Goal: Task Accomplishment & Management: Manage account settings

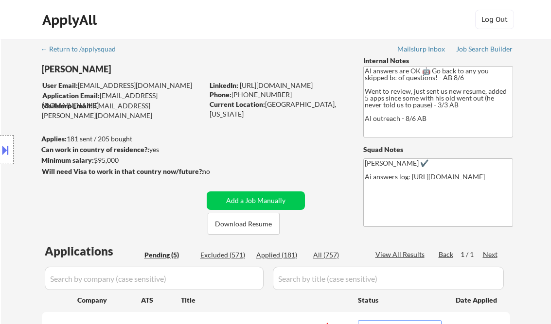
select select ""pending""
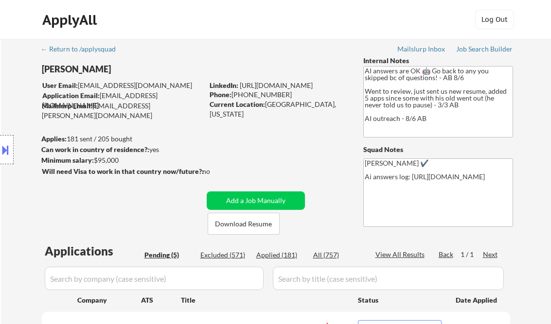
scroll to position [156, 0]
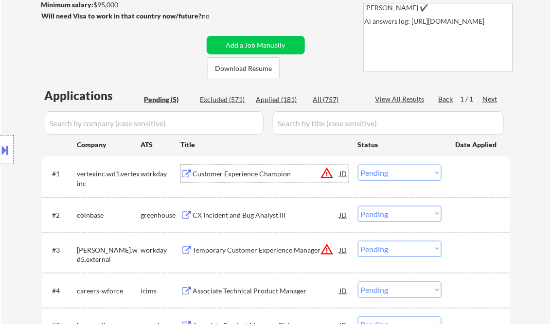
click at [261, 169] on div "Customer Experience Champion" at bounding box center [266, 174] width 147 height 18
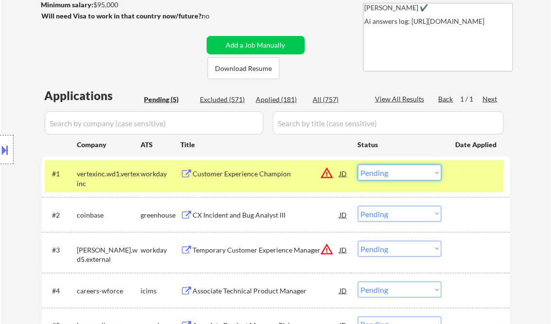
drag, startPoint x: 399, startPoint y: 173, endPoint x: 402, endPoint y: 180, distance: 8.3
click at [399, 173] on select "Choose an option... Pending Applied Excluded (Questions) Excluded (Expired) Exc…" at bounding box center [400, 173] width 84 height 16
click at [358, 165] on select "Choose an option... Pending Applied Excluded (Questions) Excluded (Expired) Exc…" at bounding box center [400, 173] width 84 height 16
click at [240, 213] on div "CX Incident and Bug Analyst III" at bounding box center [266, 216] width 147 height 10
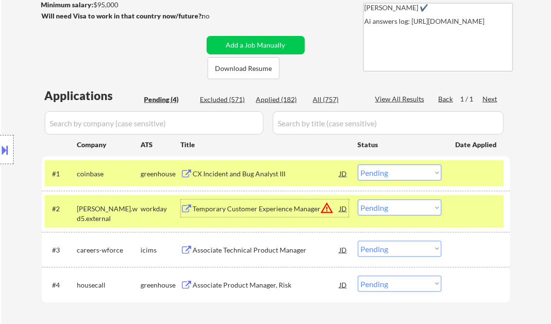
click at [422, 175] on select "Choose an option... Pending Applied Excluded (Questions) Excluded (Expired) Exc…" at bounding box center [400, 173] width 84 height 16
click at [358, 165] on select "Choose an option... Pending Applied Excluded (Questions) Excluded (Expired) Exc…" at bounding box center [400, 173] width 84 height 16
click at [263, 212] on div "Temporary Customer Experience Manager" at bounding box center [266, 209] width 147 height 10
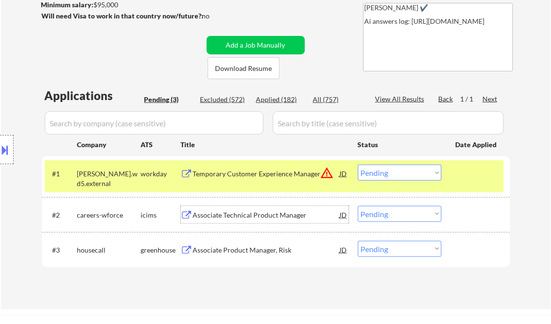
click at [409, 176] on select "Choose an option... Pending Applied Excluded (Questions) Excluded (Expired) Exc…" at bounding box center [400, 173] width 84 height 16
click at [358, 165] on select "Choose an option... Pending Applied Excluded (Questions) Excluded (Expired) Exc…" at bounding box center [400, 173] width 84 height 16
click at [246, 213] on div "Associate Technical Product Manager" at bounding box center [266, 216] width 147 height 10
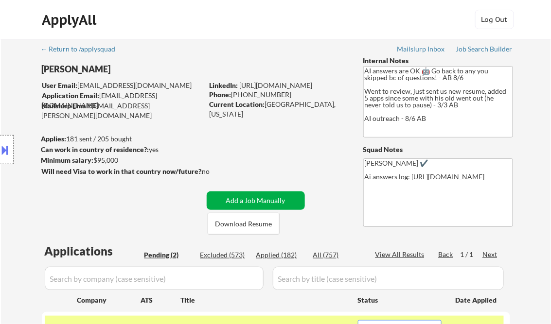
scroll to position [117, 0]
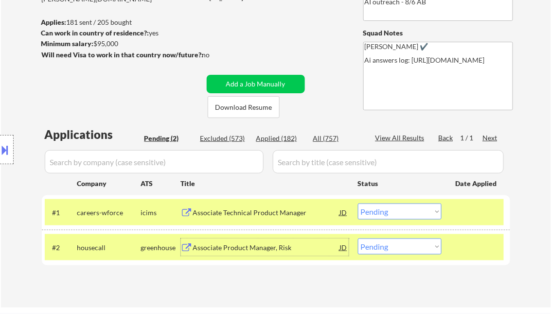
click at [396, 212] on select "Choose an option... Pending Applied Excluded (Questions) Excluded (Expired) Exc…" at bounding box center [400, 212] width 84 height 16
click at [358, 204] on select "Choose an option... Pending Applied Excluded (Questions) Excluded (Expired) Exc…" at bounding box center [400, 212] width 84 height 16
click at [263, 247] on div "Associate Product Manager, Risk" at bounding box center [266, 248] width 147 height 10
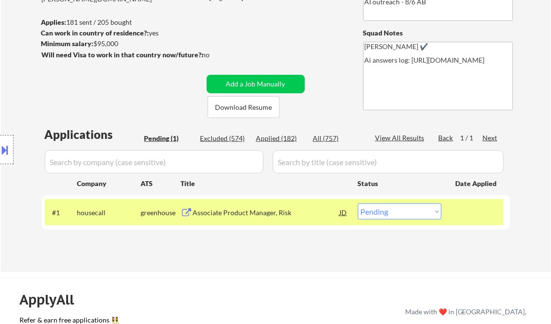
click at [407, 213] on select "Choose an option... Pending Applied Excluded (Questions) Excluded (Expired) Exc…" at bounding box center [400, 212] width 84 height 16
select select ""excluded__salary_""
click at [358, 204] on select "Choose an option... Pending Applied Excluded (Questions) Excluded (Expired) Exc…" at bounding box center [400, 212] width 84 height 16
click at [355, 257] on div "← Return to /applysquad Mailslurp Inbox Job Search Builder Ali Srour User Email…" at bounding box center [276, 93] width 485 height 342
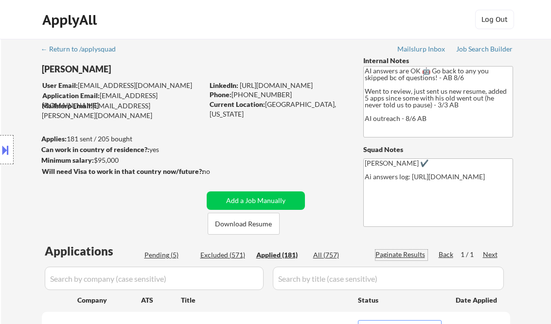
select select ""applied""
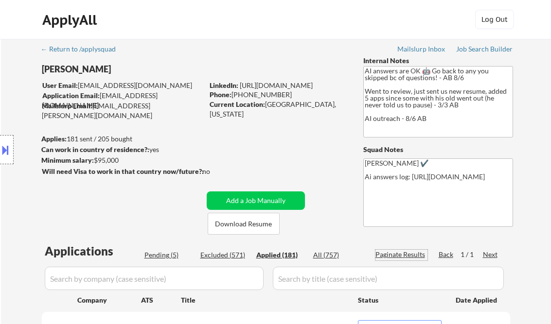
select select ""applied""
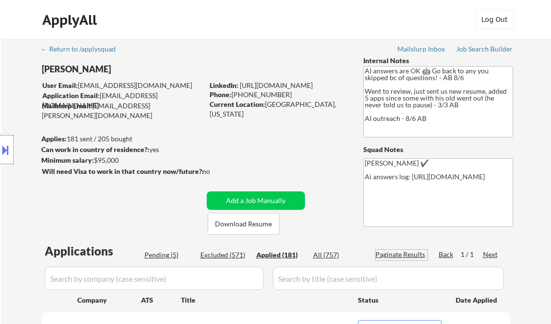
select select ""applied""
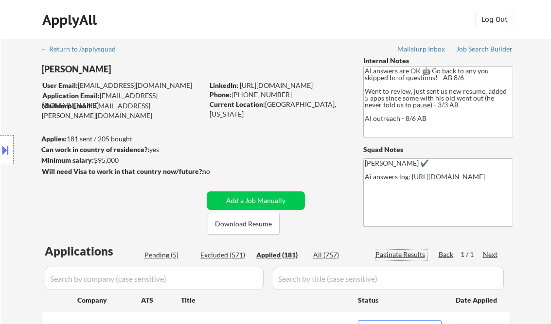
select select ""applied""
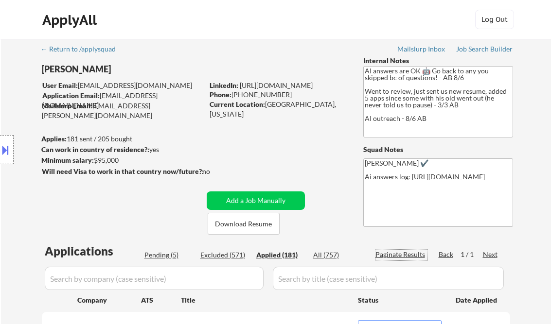
select select ""applied""
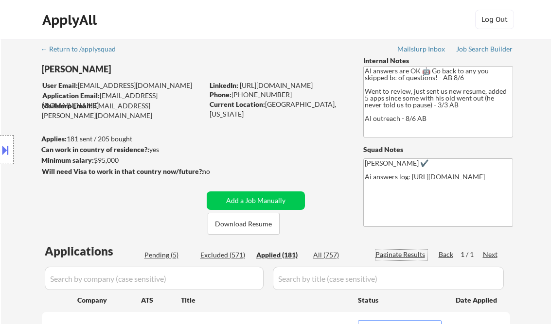
select select ""applied""
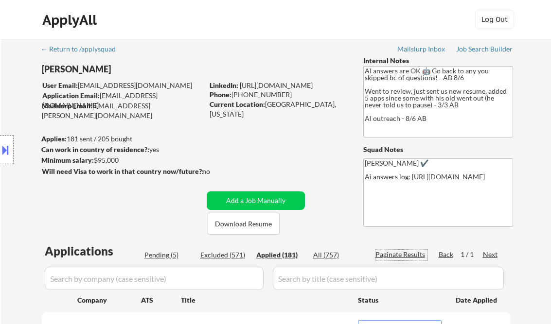
select select ""applied""
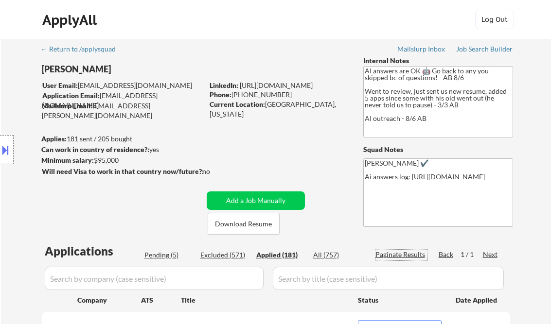
select select ""applied""
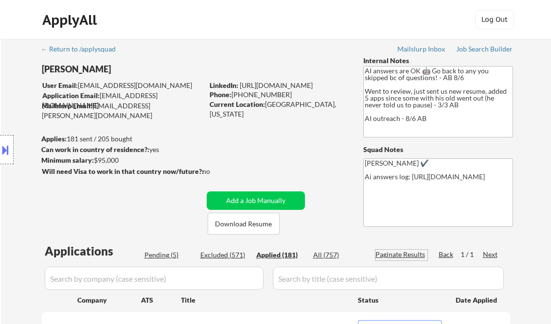
select select ""applied""
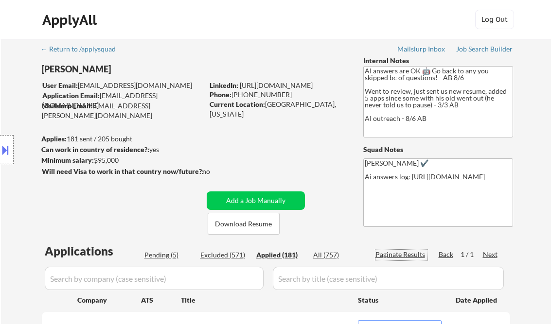
select select ""applied""
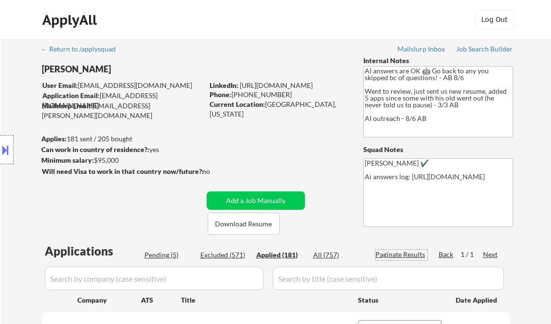
select select ""applied""
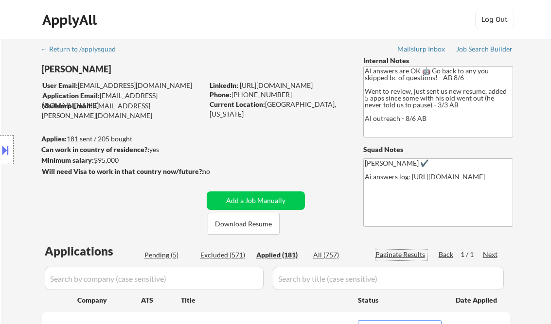
select select ""applied""
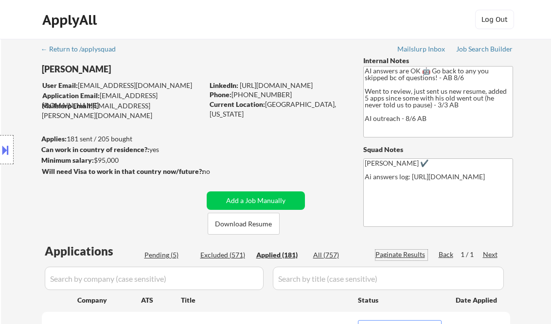
select select ""applied""
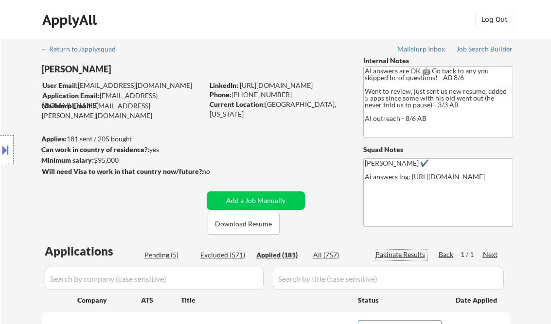
select select ""applied""
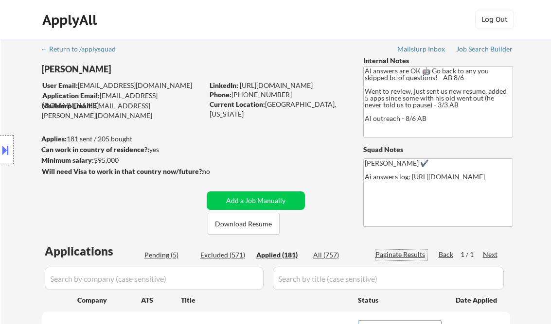
select select ""applied""
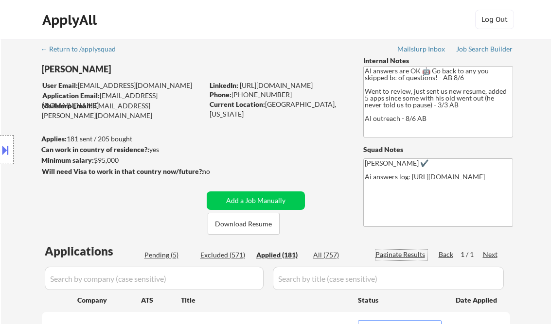
select select ""applied""
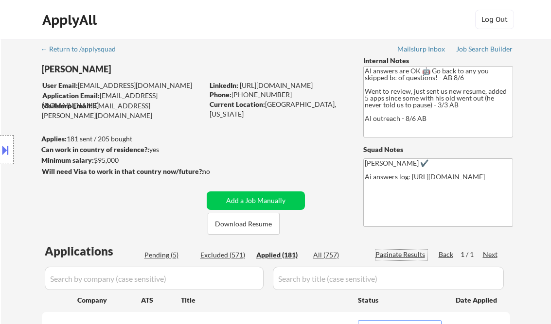
select select ""applied""
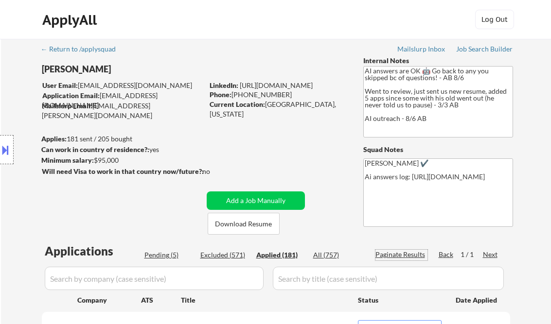
select select ""applied""
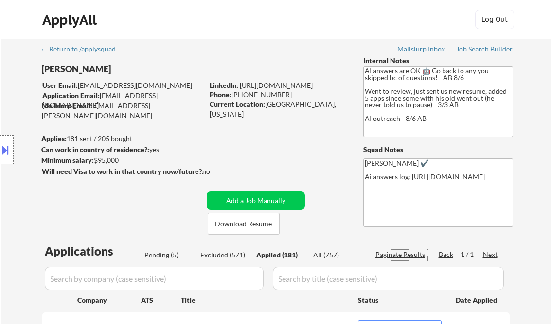
select select ""applied""
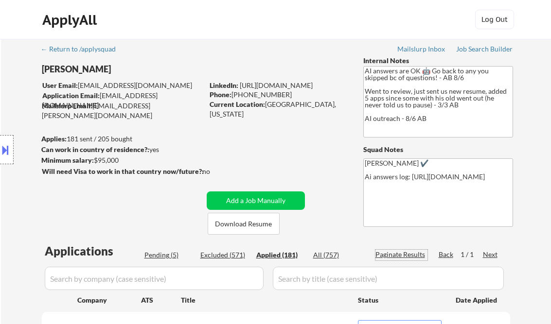
select select ""applied""
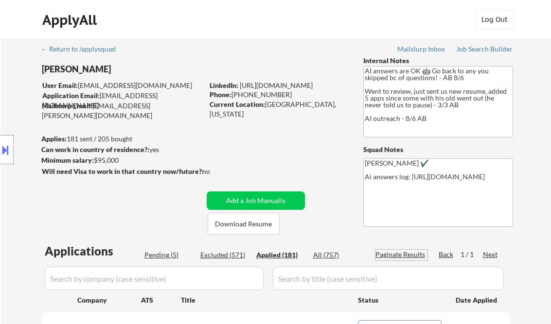
select select ""applied""
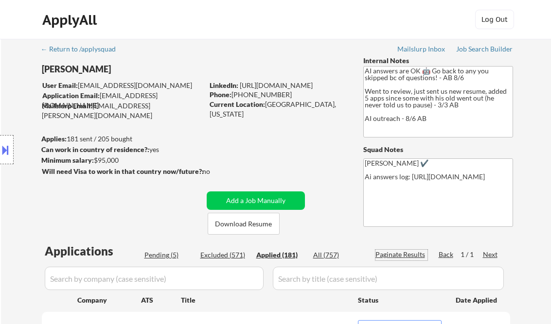
select select ""applied""
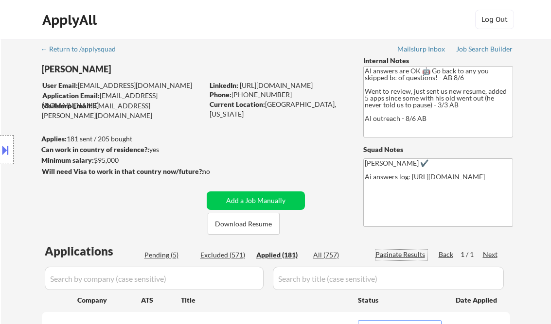
select select ""applied""
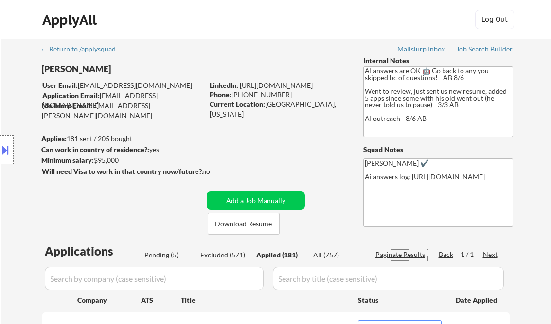
select select ""applied""
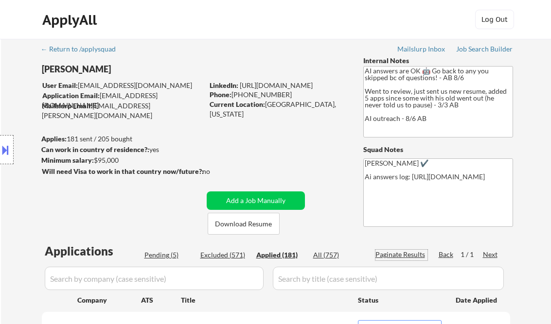
select select ""applied""
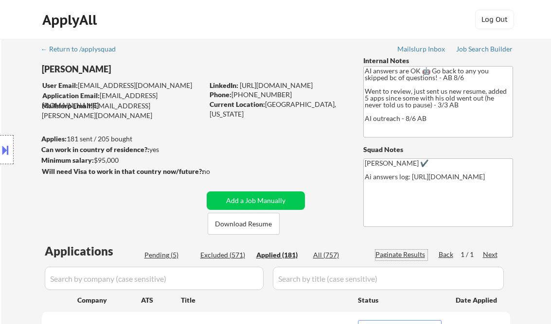
select select ""applied""
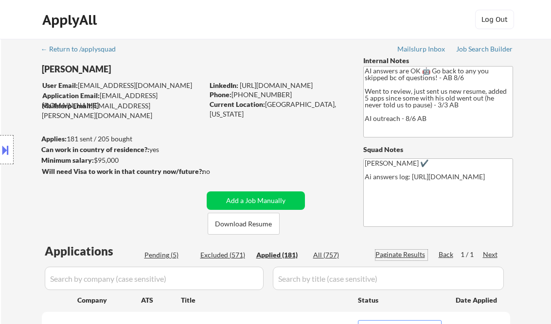
select select ""applied""
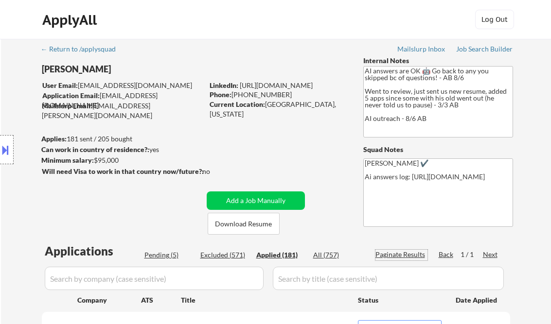
select select ""applied""
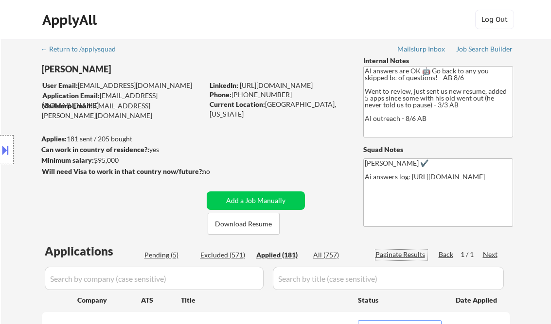
select select ""applied""
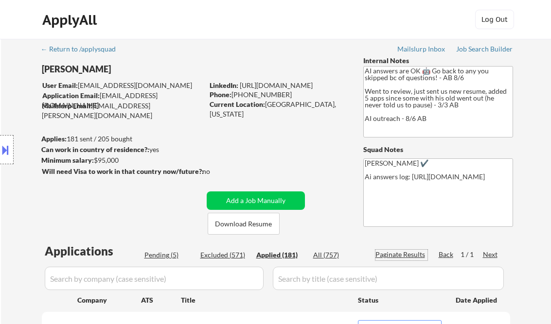
select select ""applied""
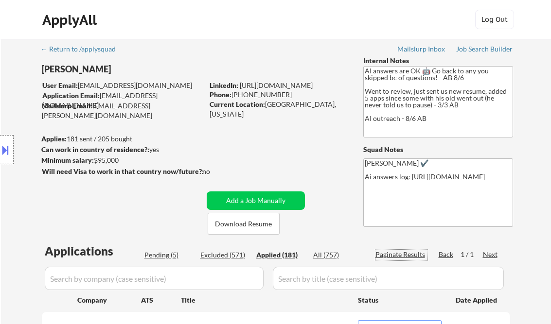
select select ""applied""
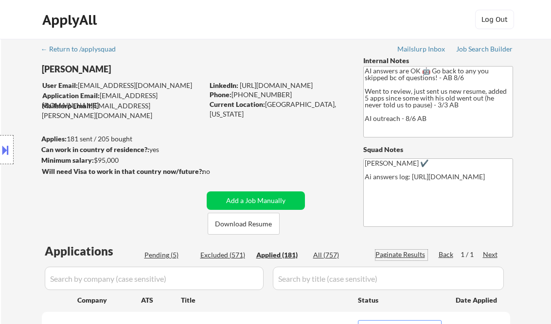
select select ""applied""
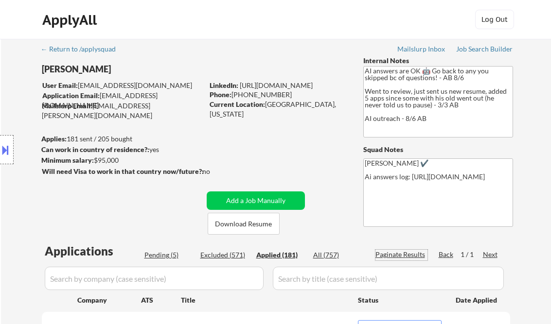
select select ""applied""
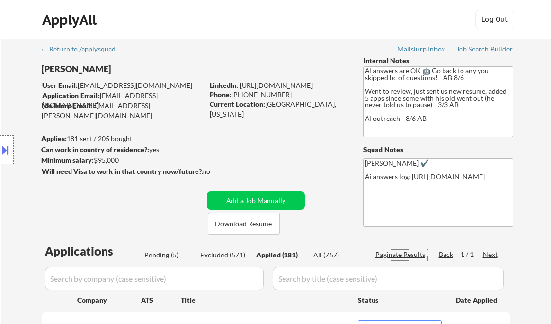
select select ""applied""
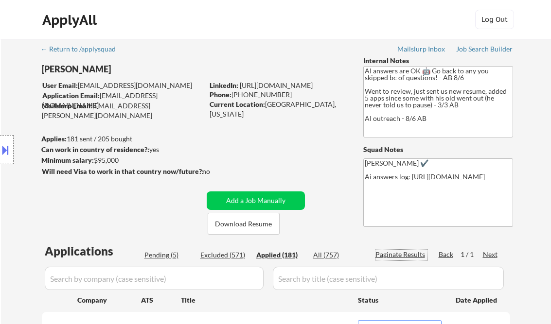
select select ""applied""
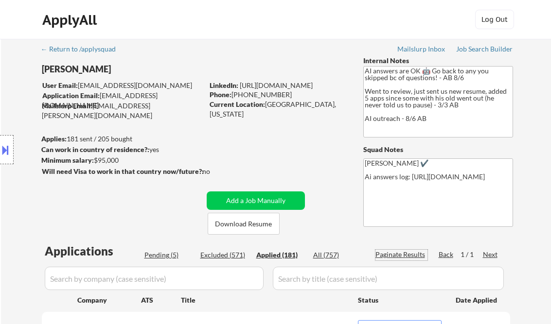
select select ""applied""
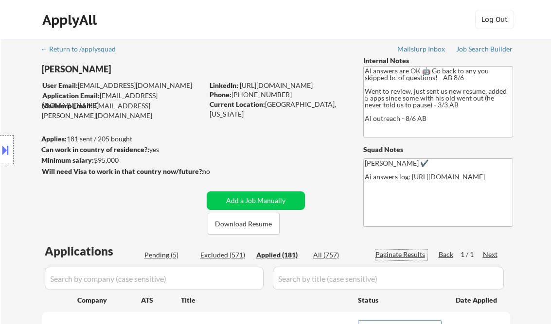
select select ""applied""
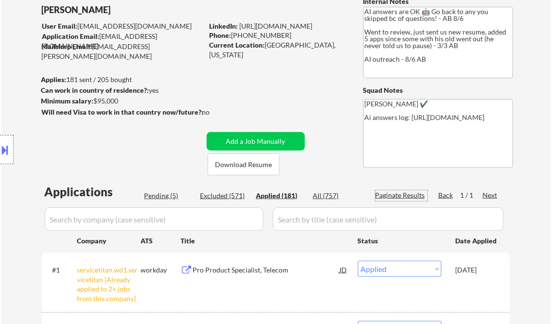
scroll to position [117, 0]
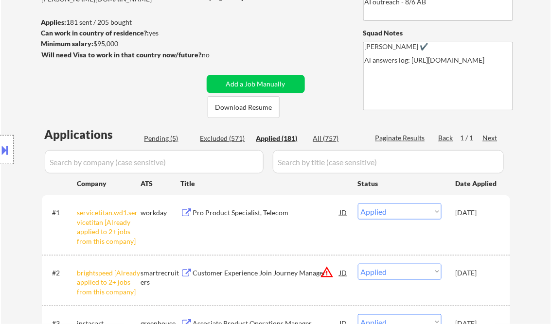
select select ""applied""
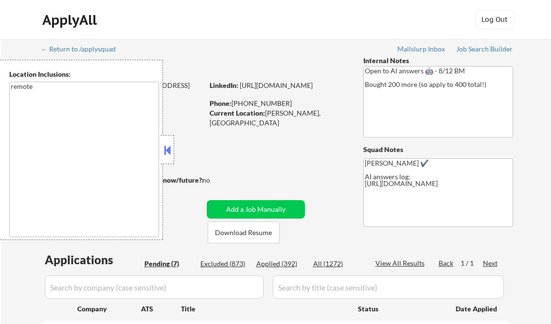
select select ""pending""
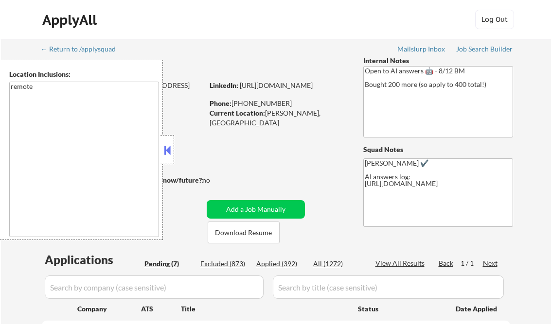
select select ""pending""
click at [166, 144] on button at bounding box center [167, 150] width 11 height 15
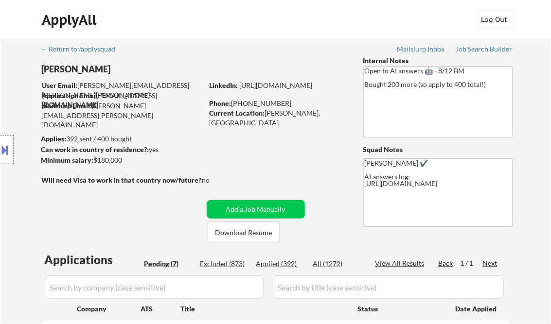
scroll to position [117, 0]
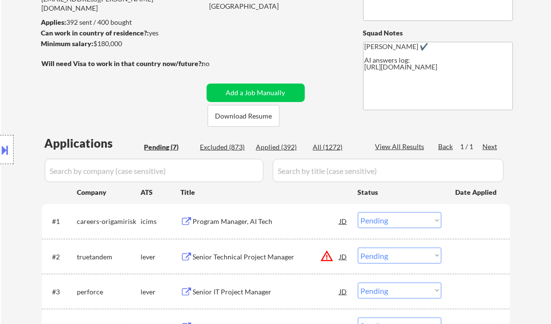
click at [245, 222] on div "Program Manager, AI Tech" at bounding box center [266, 222] width 147 height 10
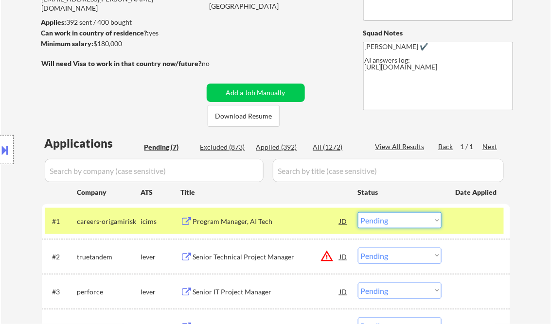
click at [391, 220] on select "Choose an option... Pending Applied Excluded (Questions) Excluded (Expired) Exc…" at bounding box center [400, 220] width 84 height 16
click at [358, 212] on select "Choose an option... Pending Applied Excluded (Questions) Excluded (Expired) Exc…" at bounding box center [400, 220] width 84 height 16
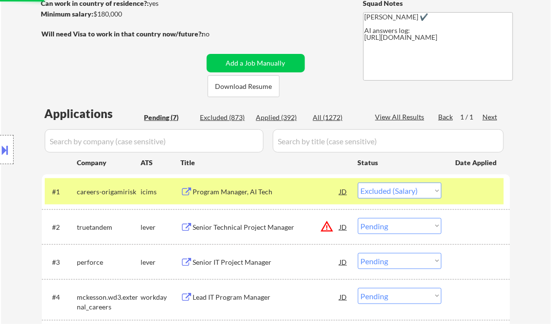
scroll to position [156, 0]
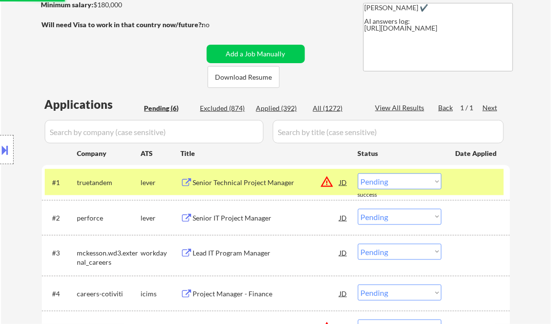
click at [238, 185] on div "Senior Technical Project Manager" at bounding box center [266, 183] width 147 height 10
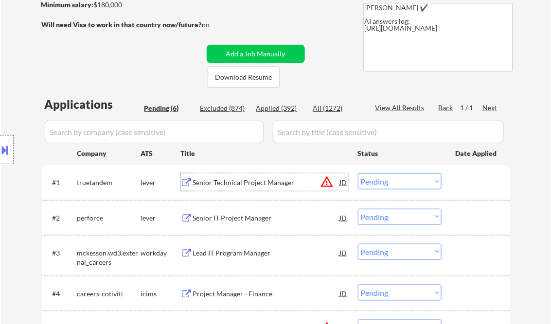
click at [381, 181] on select "Choose an option... Pending Applied Excluded (Questions) Excluded (Expired) Exc…" at bounding box center [400, 182] width 84 height 16
click at [358, 174] on select "Choose an option... Pending Applied Excluded (Questions) Excluded (Expired) Exc…" at bounding box center [400, 182] width 84 height 16
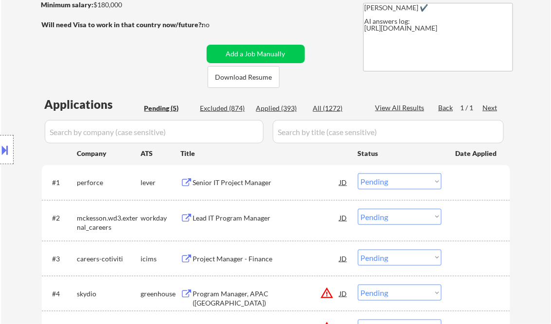
click at [237, 183] on div "Senior IT Project Manager" at bounding box center [266, 183] width 147 height 10
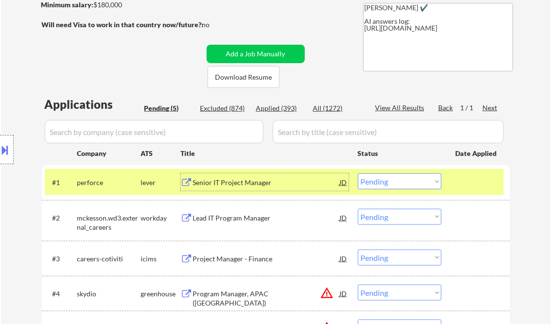
drag, startPoint x: 409, startPoint y: 177, endPoint x: 410, endPoint y: 184, distance: 7.4
click at [409, 177] on select "Choose an option... Pending Applied Excluded (Questions) Excluded (Expired) Exc…" at bounding box center [400, 182] width 84 height 16
click at [358, 174] on select "Choose an option... Pending Applied Excluded (Questions) Excluded (Expired) Exc…" at bounding box center [400, 182] width 84 height 16
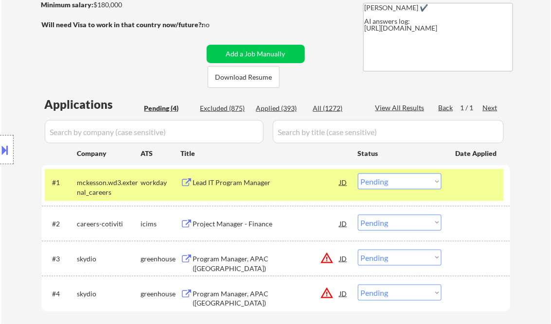
click at [237, 184] on div "Lead IT Program Manager" at bounding box center [266, 183] width 147 height 10
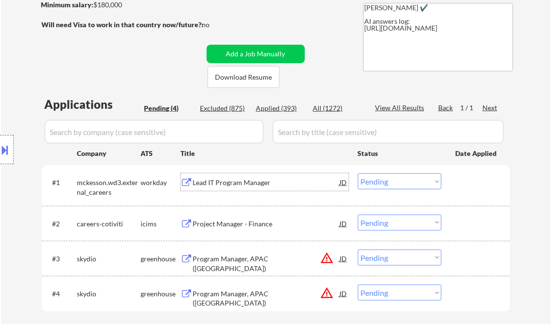
click at [1, 146] on button at bounding box center [5, 150] width 11 height 16
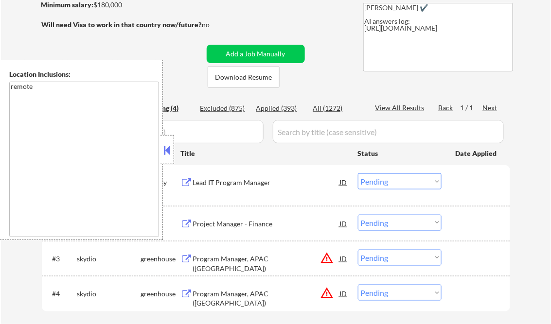
click at [164, 149] on button at bounding box center [167, 150] width 11 height 15
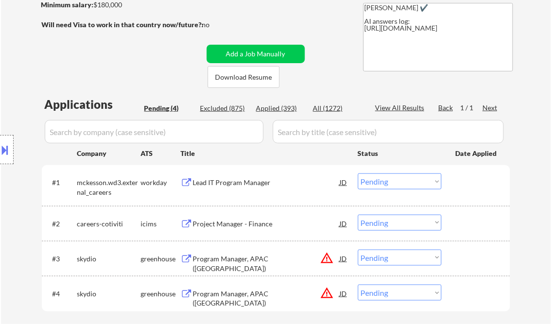
click at [406, 180] on select "Choose an option... Pending Applied Excluded (Questions) Excluded (Expired) Exc…" at bounding box center [400, 182] width 84 height 16
click at [358, 174] on select "Choose an option... Pending Applied Excluded (Questions) Excluded (Expired) Exc…" at bounding box center [400, 182] width 84 height 16
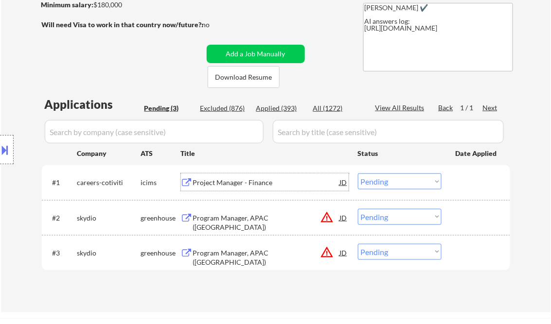
click at [235, 180] on div "Project Manager - Finance" at bounding box center [266, 183] width 147 height 10
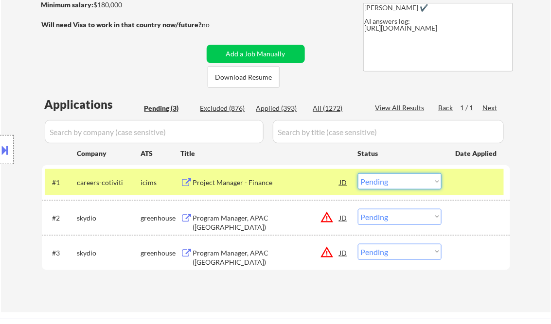
drag, startPoint x: 384, startPoint y: 181, endPoint x: 390, endPoint y: 191, distance: 11.8
click at [384, 181] on select "Choose an option... Pending Applied Excluded (Questions) Excluded (Expired) Exc…" at bounding box center [400, 182] width 84 height 16
click at [358, 174] on select "Choose an option... Pending Applied Excluded (Questions) Excluded (Expired) Exc…" at bounding box center [400, 182] width 84 height 16
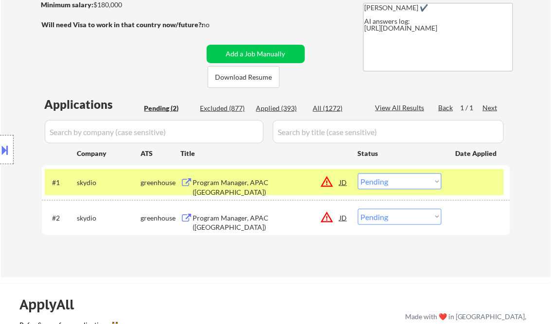
drag, startPoint x: 406, startPoint y: 180, endPoint x: 418, endPoint y: 189, distance: 13.9
click at [406, 180] on select "Choose an option... Pending Applied Excluded (Questions) Excluded (Expired) Exc…" at bounding box center [400, 182] width 84 height 16
click at [358, 174] on select "Choose an option... Pending Applied Excluded (Questions) Excluded (Expired) Exc…" at bounding box center [400, 182] width 84 height 16
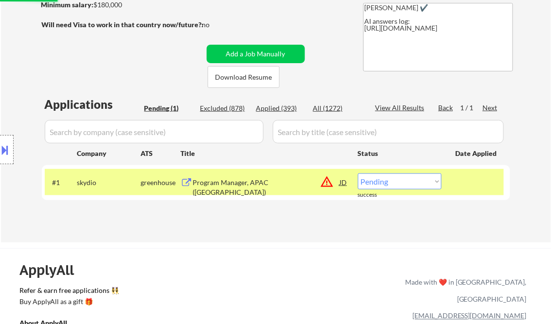
drag, startPoint x: 393, startPoint y: 179, endPoint x: 408, endPoint y: 190, distance: 18.5
click at [393, 179] on select "Choose an option... Pending Applied Excluded (Questions) Excluded (Expired) Exc…" at bounding box center [400, 182] width 84 height 16
select select ""excluded__location_""
click at [358, 174] on select "Choose an option... Pending Applied Excluded (Questions) Excluded (Expired) Exc…" at bounding box center [400, 182] width 84 height 16
click at [283, 239] on div "← Return to /applysquad Mailslurp Inbox Job Search Builder Charles Hirsch User …" at bounding box center [276, 62] width 550 height 359
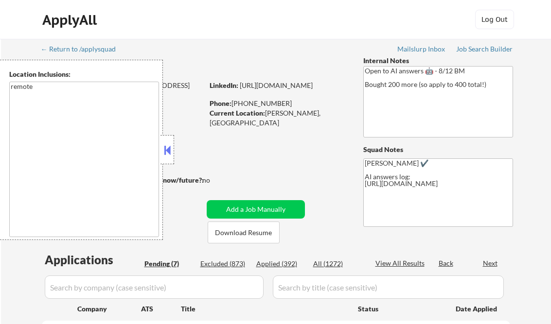
select select ""pending""
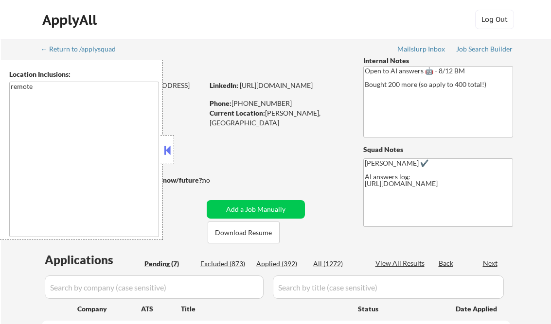
select select ""pending""
click at [163, 144] on button at bounding box center [167, 150] width 11 height 15
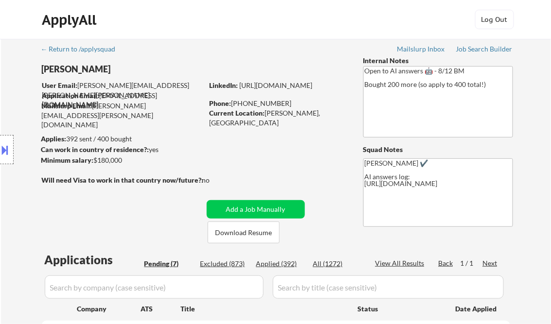
click at [285, 264] on div "Applied (392)" at bounding box center [280, 264] width 49 height 10
click at [390, 265] on div "View All Results" at bounding box center [401, 264] width 52 height 10
select select ""applied""
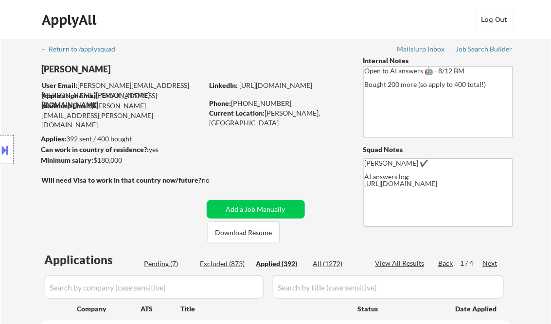
select select ""applied""
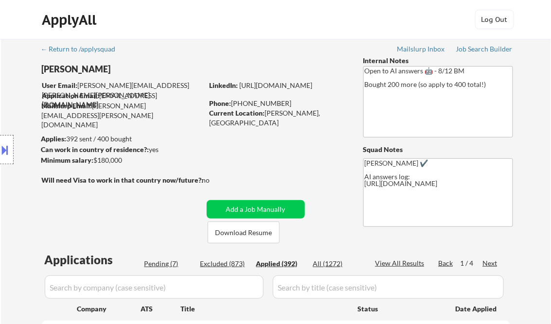
select select ""applied""
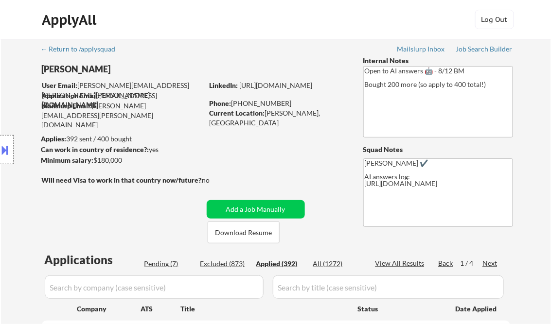
select select ""applied""
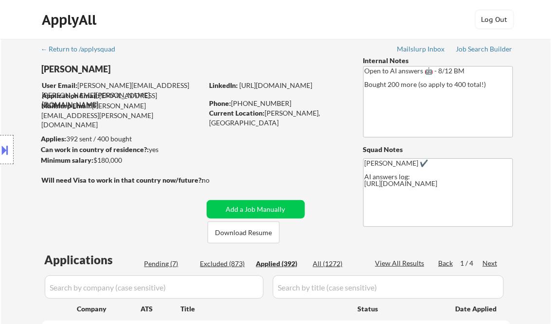
select select ""applied""
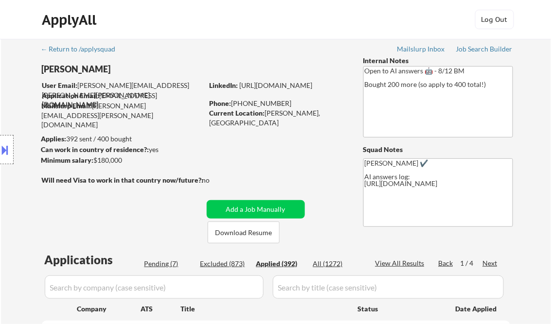
select select ""applied""
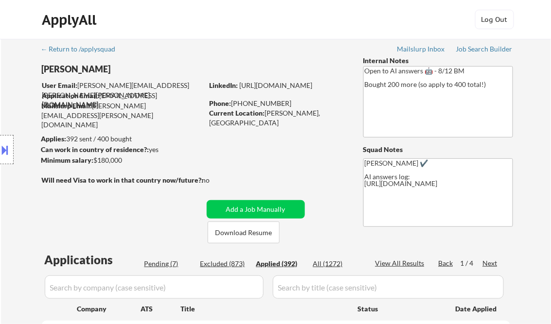
select select ""applied""
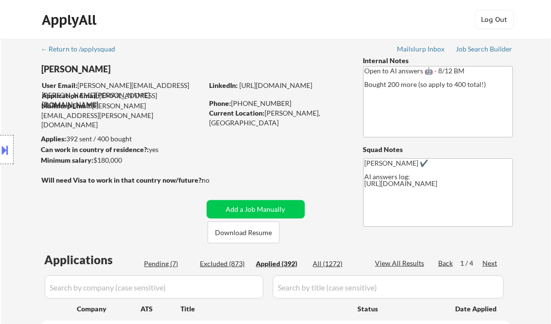
select select ""applied""
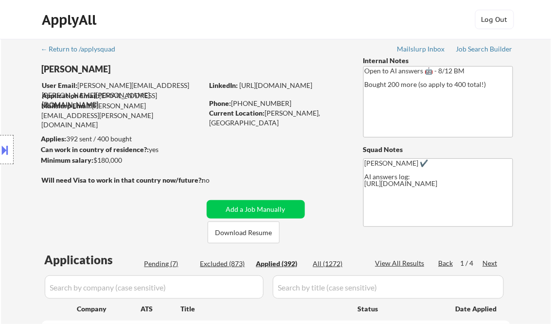
select select ""applied""
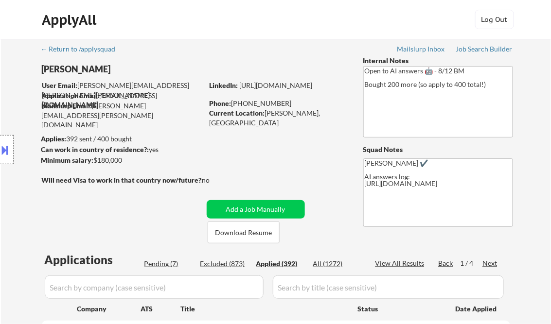
select select ""applied""
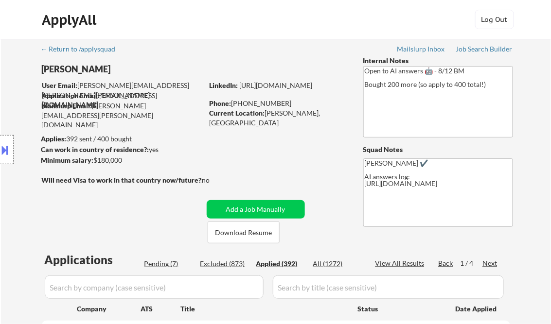
select select ""applied""
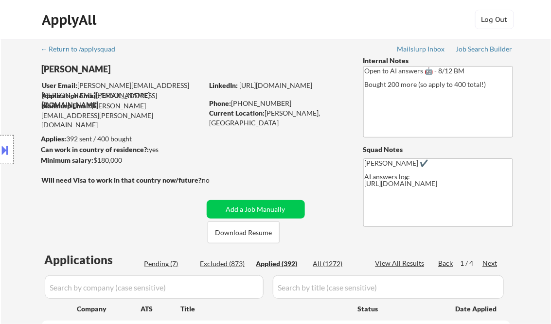
select select ""applied""
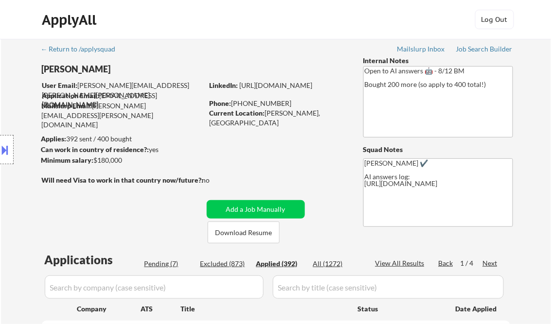
select select ""applied""
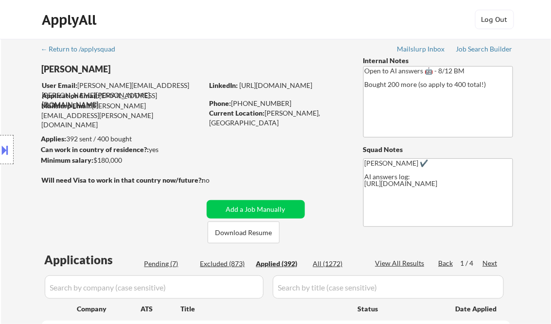
select select ""applied""
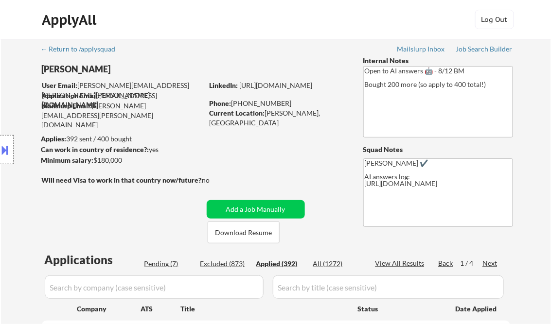
select select ""applied""
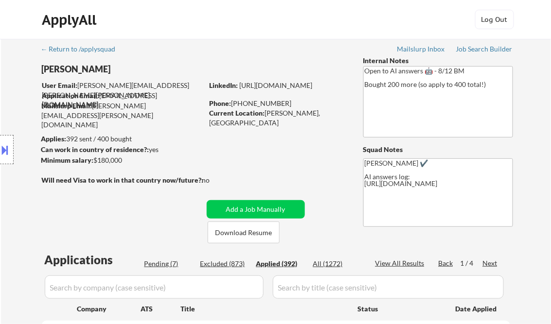
select select ""applied""
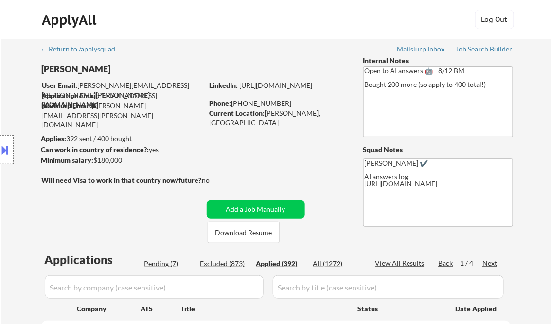
select select ""applied""
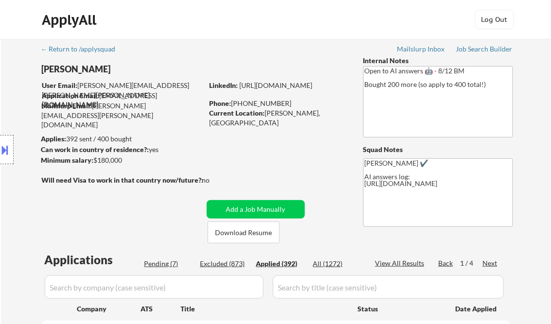
select select ""applied""
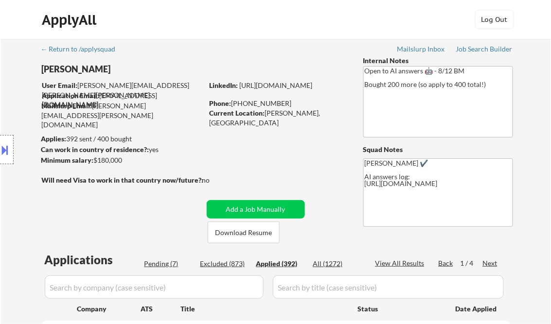
select select ""applied""
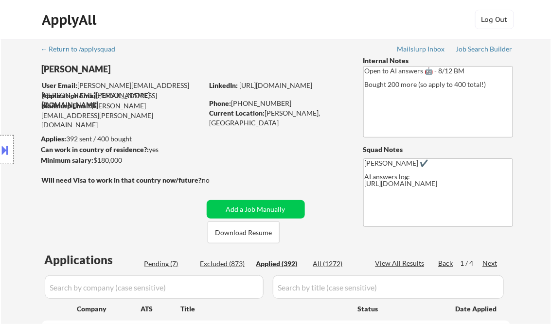
select select ""applied""
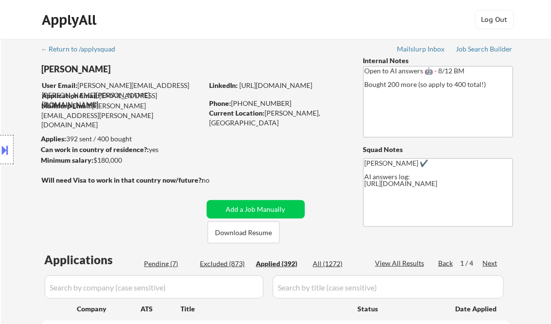
select select ""applied""
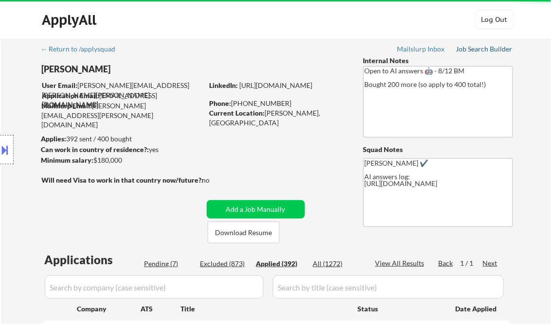
click at [478, 50] on div "Job Search Builder" at bounding box center [484, 49] width 57 height 7
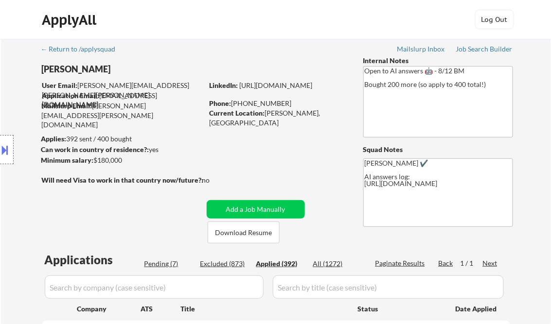
select select ""applied""
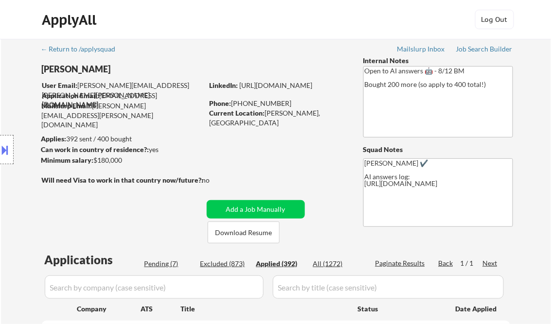
select select ""applied""
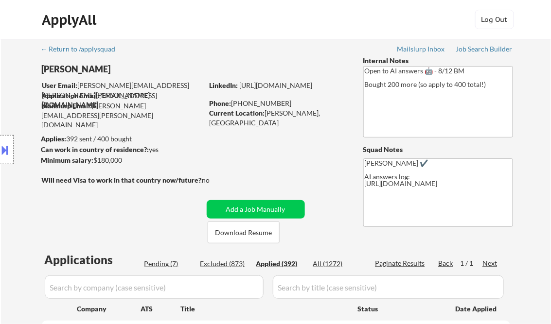
select select ""applied""
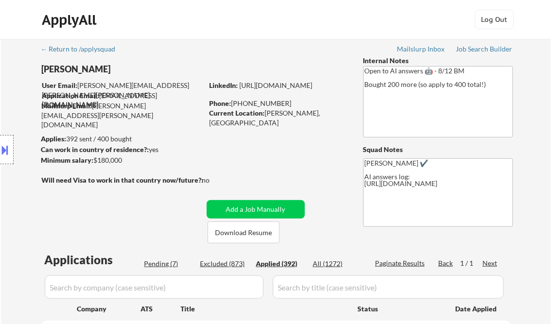
select select ""applied""
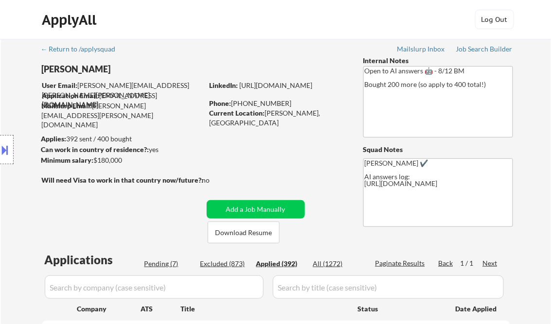
select select ""applied""
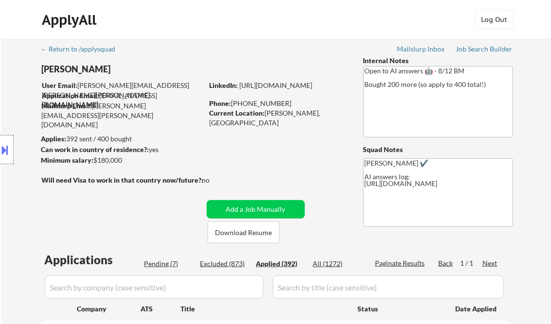
select select ""applied""
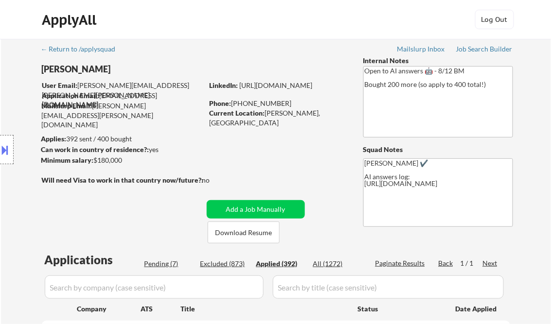
select select ""applied""
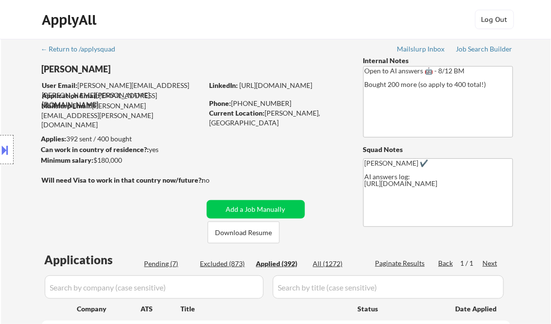
select select ""applied""
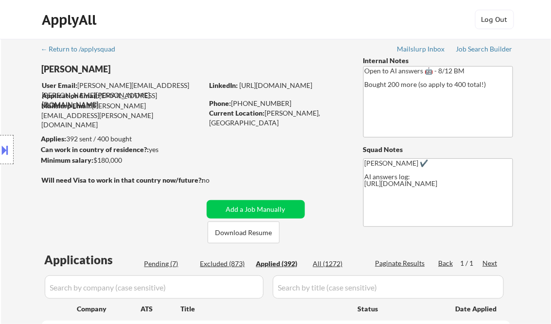
select select ""applied""
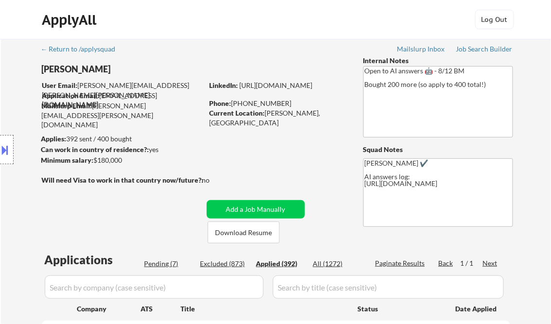
select select ""applied""
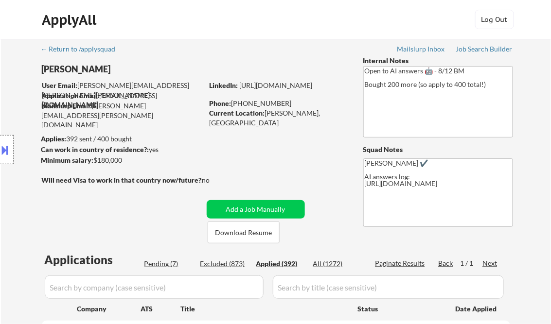
select select ""applied""
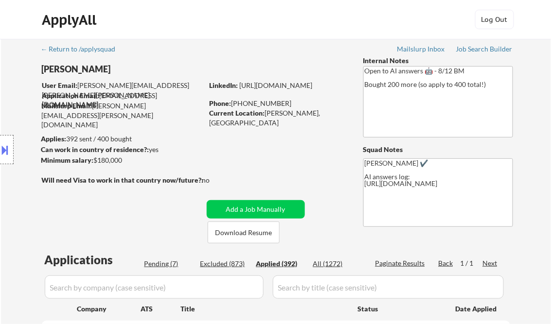
select select ""applied""
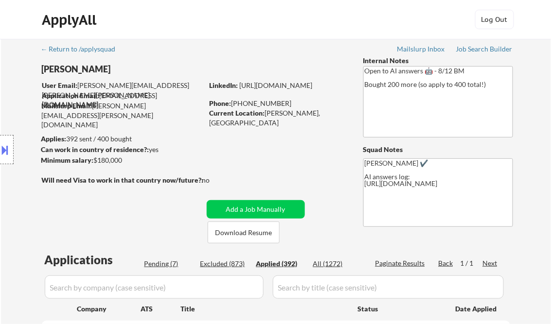
select select ""applied""
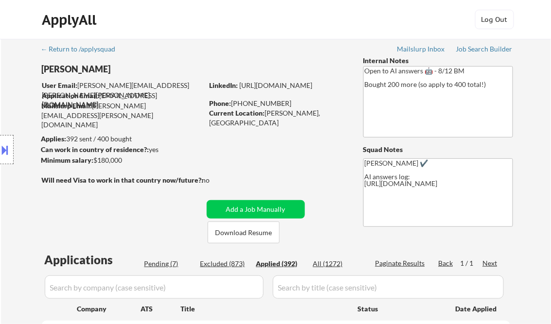
select select ""applied""
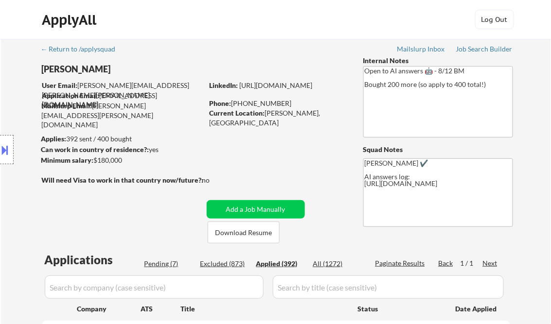
select select ""applied""
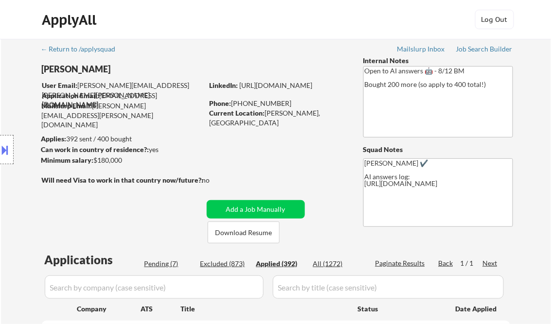
select select ""applied""
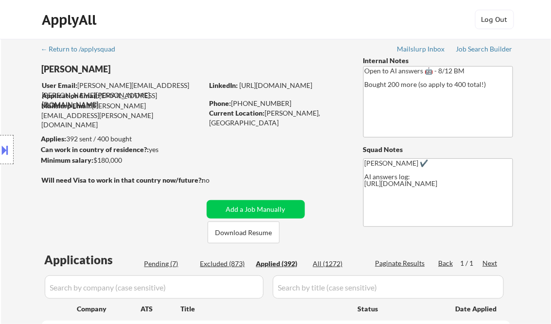
select select ""applied""
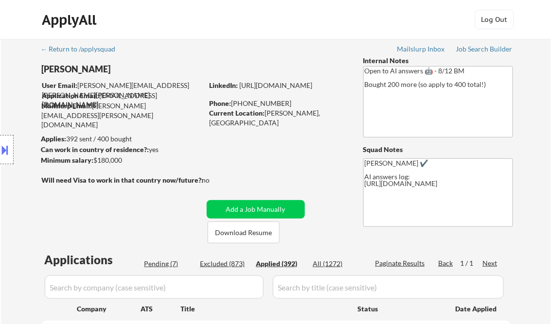
select select ""applied""
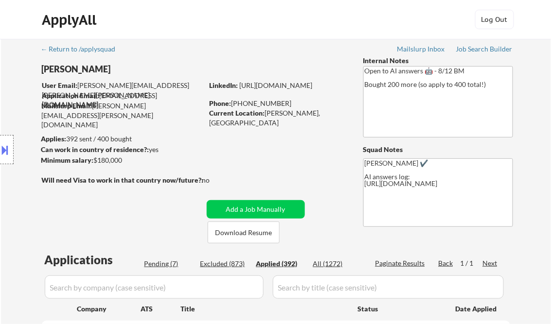
select select ""applied""
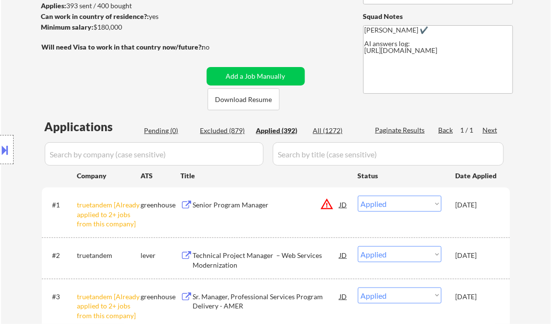
scroll to position [211, 0]
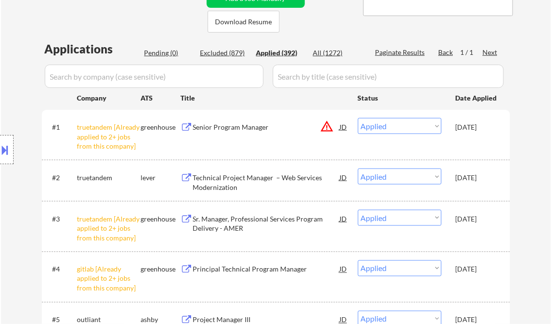
click at [32, 147] on div "Location Inclusions: remote" at bounding box center [87, 150] width 174 height 180
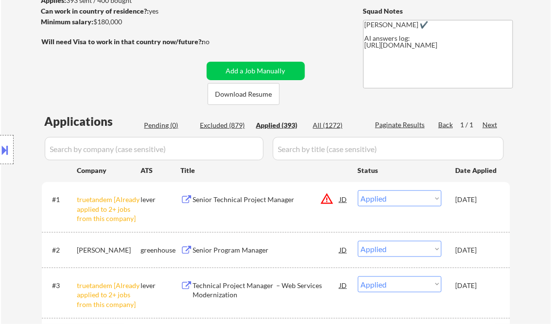
scroll to position [133, 0]
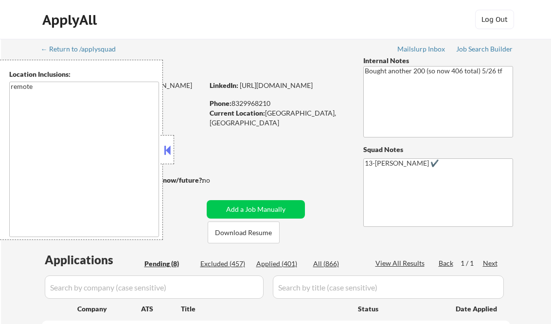
select select ""pending""
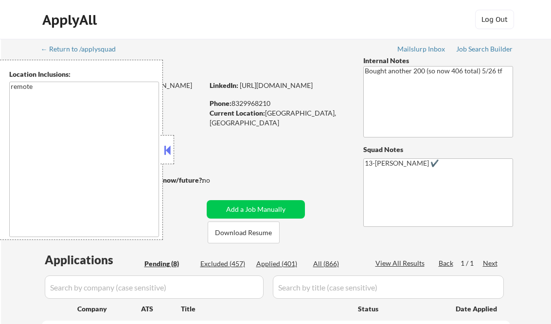
select select ""pending""
click at [501, 47] on div "Job Search Builder" at bounding box center [484, 49] width 57 height 7
click at [164, 147] on button at bounding box center [167, 150] width 11 height 15
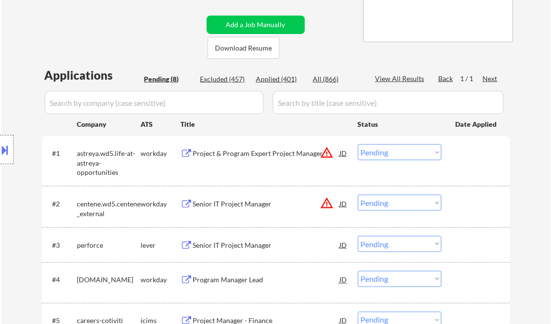
scroll to position [194, 0]
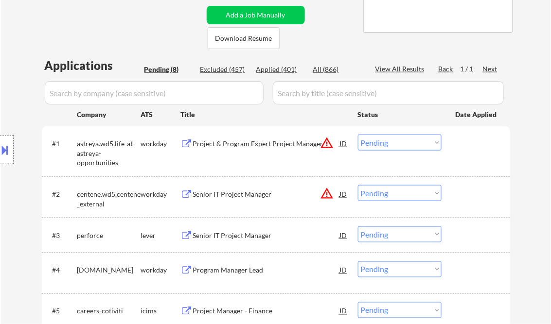
click at [253, 143] on div "Project & Program Expert Project Manager" at bounding box center [266, 144] width 147 height 10
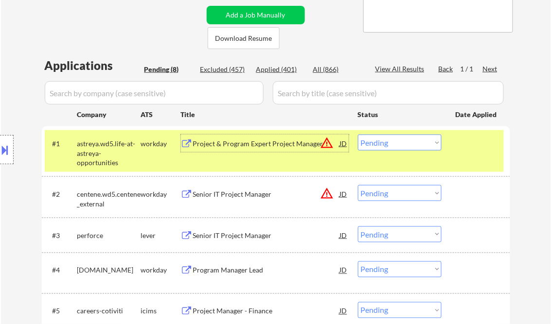
drag, startPoint x: 389, startPoint y: 146, endPoint x: 449, endPoint y: 196, distance: 78.1
click at [389, 146] on select "Choose an option... Pending Applied Excluded (Questions) Excluded (Expired) Exc…" at bounding box center [400, 143] width 84 height 16
click at [358, 135] on select "Choose an option... Pending Applied Excluded (Questions) Excluded (Expired) Exc…" at bounding box center [400, 143] width 84 height 16
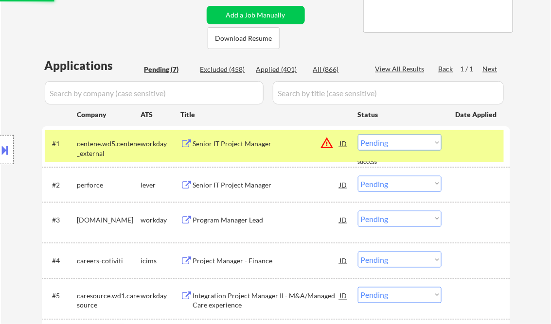
click at [245, 146] on div "Senior IT Project Manager" at bounding box center [266, 144] width 147 height 10
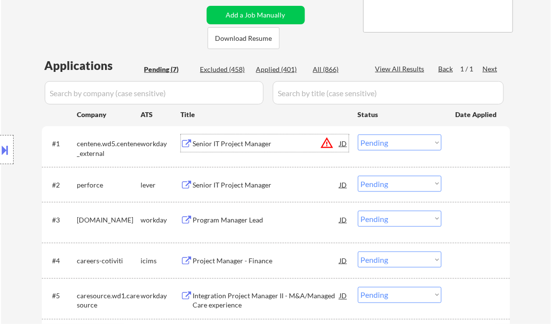
click at [392, 145] on select "Choose an option... Pending Applied Excluded (Questions) Excluded (Expired) Exc…" at bounding box center [400, 143] width 84 height 16
click at [358, 135] on select "Choose an option... Pending Applied Excluded (Questions) Excluded (Expired) Exc…" at bounding box center [400, 143] width 84 height 16
click at [237, 183] on div "Senior IT Project Manager" at bounding box center [266, 185] width 147 height 10
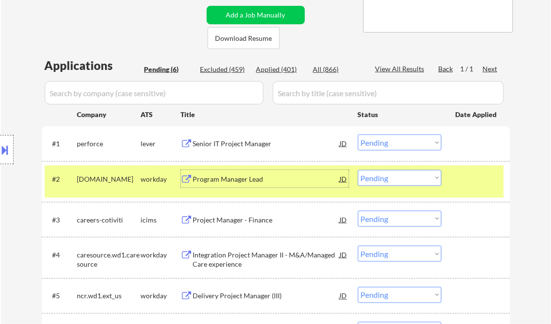
click at [379, 143] on select "Choose an option... Pending Applied Excluded (Questions) Excluded (Expired) Exc…" at bounding box center [400, 143] width 84 height 16
click at [358, 135] on select "Choose an option... Pending Applied Excluded (Questions) Excluded (Expired) Exc…" at bounding box center [400, 143] width 84 height 16
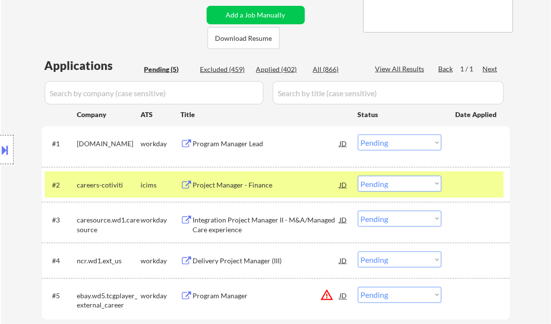
click at [237, 144] on div "Program Manager Lead" at bounding box center [266, 144] width 147 height 10
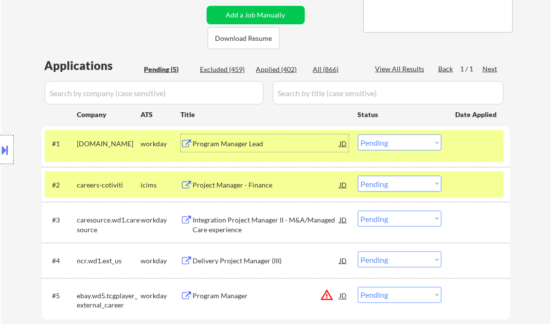
drag, startPoint x: 379, startPoint y: 136, endPoint x: 399, endPoint y: 150, distance: 24.0
click at [379, 136] on select "Choose an option... Pending Applied Excluded (Questions) Excluded (Expired) Exc…" at bounding box center [400, 143] width 84 height 16
click at [358, 135] on select "Choose an option... Pending Applied Excluded (Questions) Excluded (Expired) Exc…" at bounding box center [400, 143] width 84 height 16
click at [261, 185] on div "Project Manager - Finance" at bounding box center [266, 185] width 147 height 10
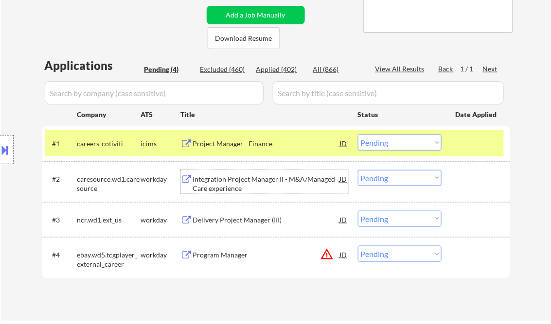
click at [245, 142] on div "Project Manager - Finance" at bounding box center [266, 144] width 147 height 10
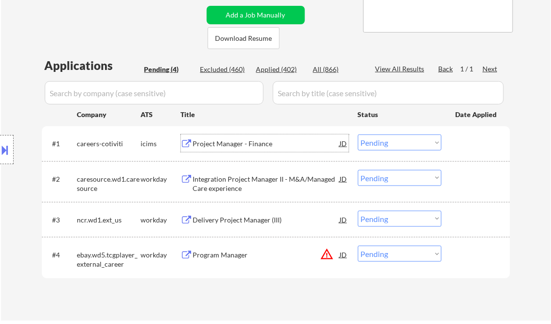
drag, startPoint x: 379, startPoint y: 143, endPoint x: 380, endPoint y: 150, distance: 6.8
click at [379, 143] on select "Choose an option... Pending Applied Excluded (Questions) Excluded (Expired) Exc…" at bounding box center [400, 143] width 84 height 16
click at [358, 135] on select "Choose an option... Pending Applied Excluded (Questions) Excluded (Expired) Exc…" at bounding box center [400, 143] width 84 height 16
click at [252, 182] on div "Integration Project Manager II - M&A/Managed Care experience" at bounding box center [266, 184] width 147 height 19
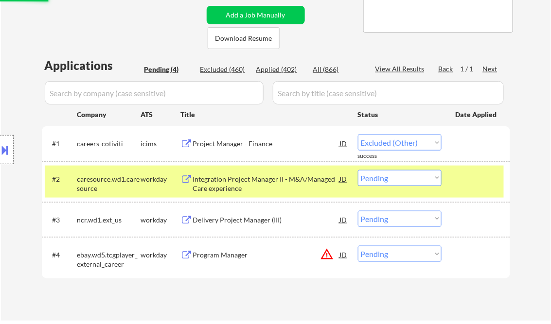
select select ""pending""
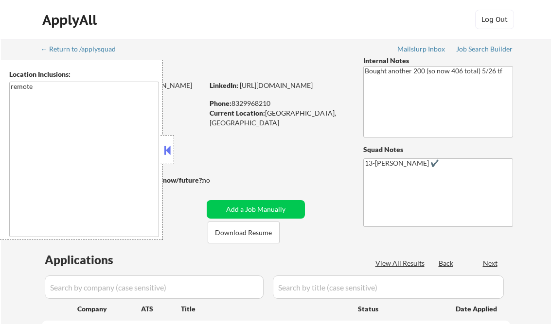
select select ""pending""
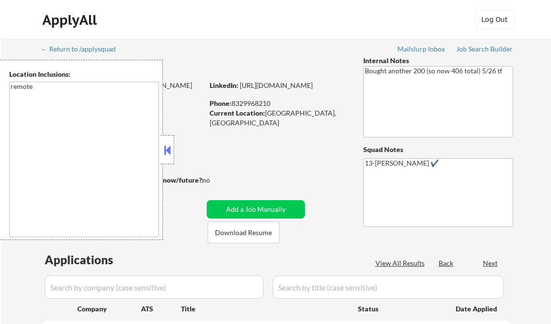
select select ""pending""
click at [167, 145] on button at bounding box center [167, 150] width 11 height 15
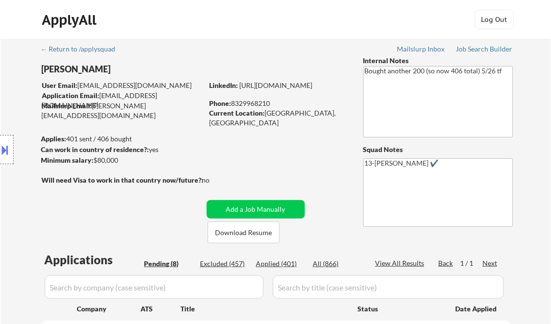
click at [282, 265] on div "Applied (401)" at bounding box center [280, 264] width 49 height 10
click at [404, 265] on div "View All Results" at bounding box center [401, 264] width 52 height 10
select select ""applied""
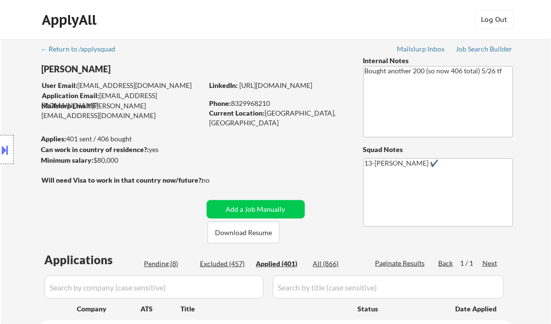
select select ""applied""
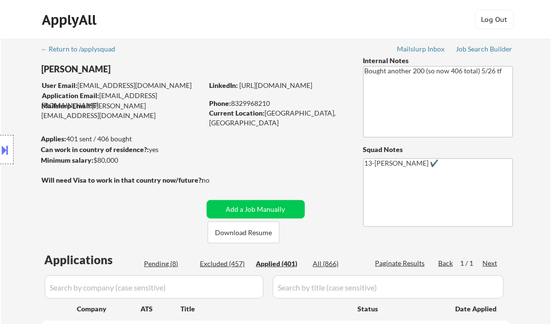
select select ""applied""
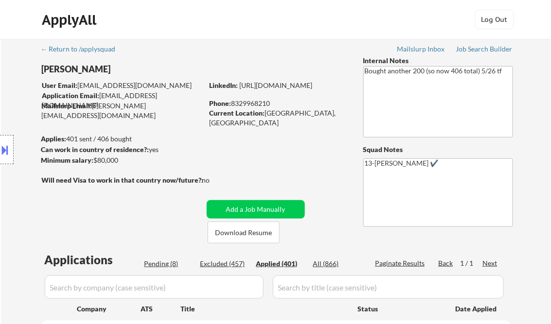
select select ""applied""
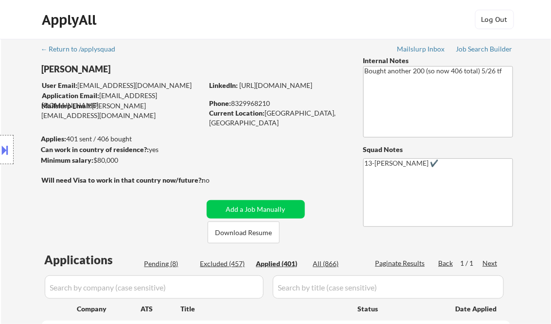
select select ""applied""
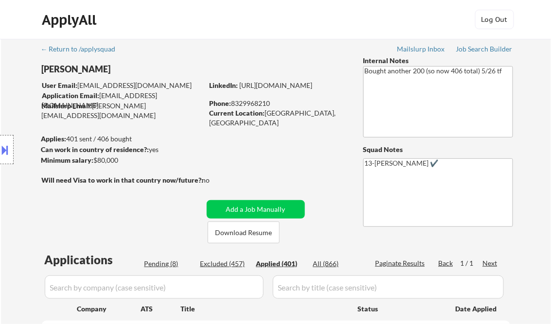
select select ""applied""
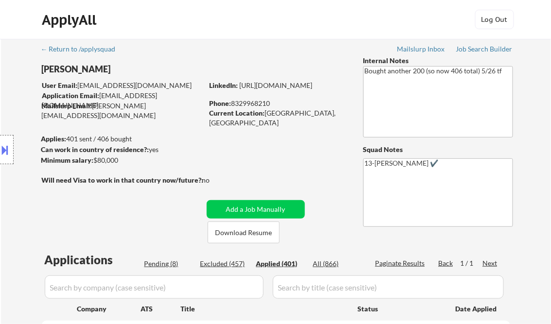
select select ""applied""
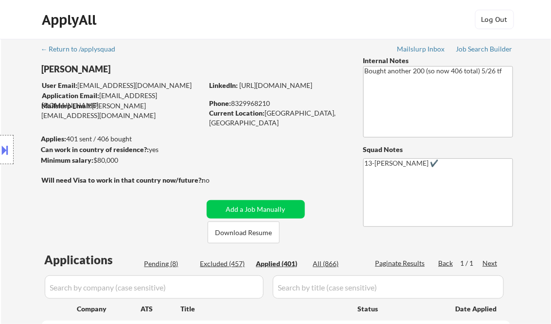
select select ""applied""
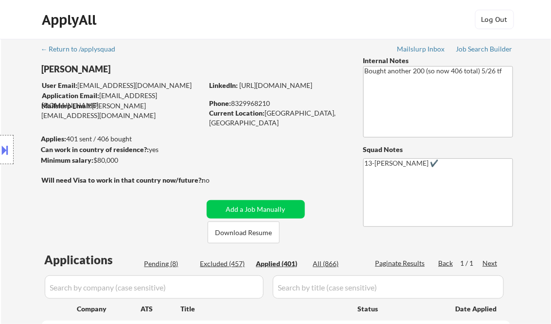
select select ""applied""
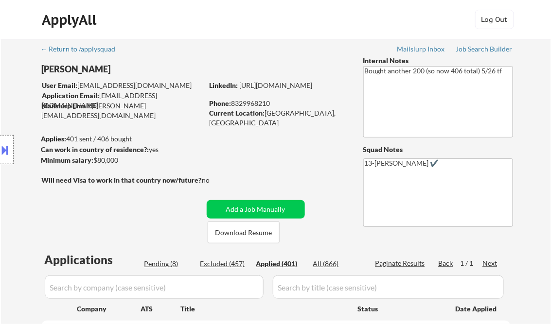
select select ""applied""
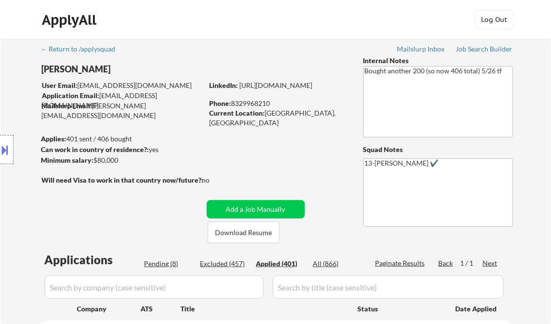
select select ""applied""
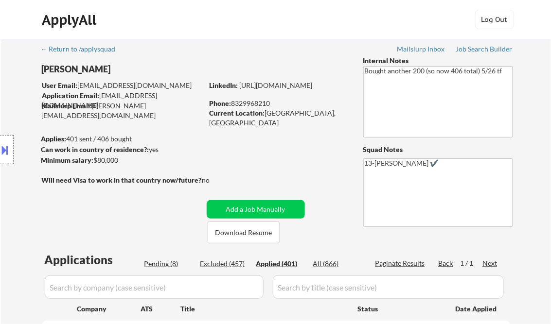
select select ""applied""
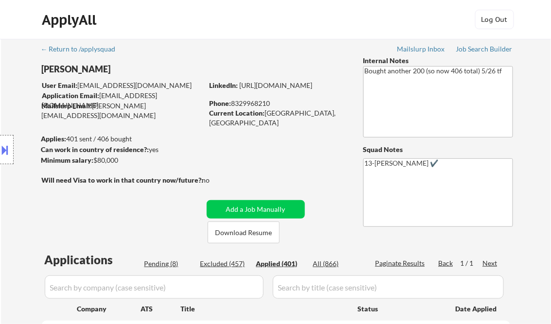
select select ""applied""
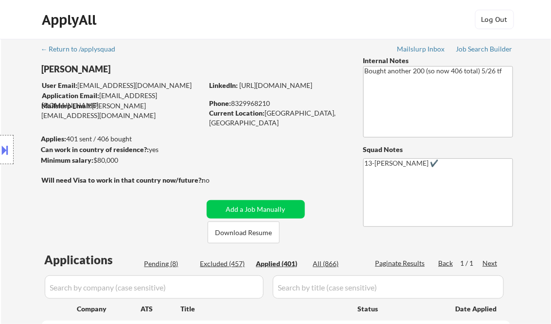
select select ""applied""
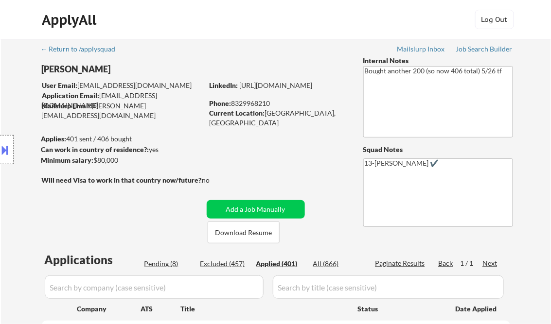
select select ""applied""
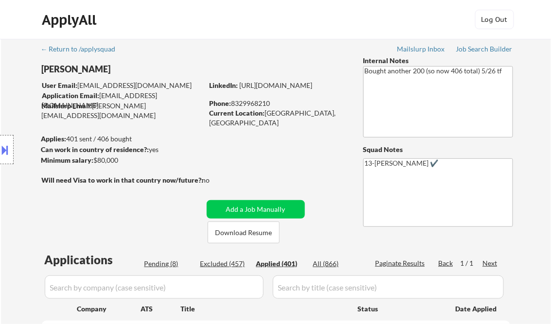
select select ""applied""
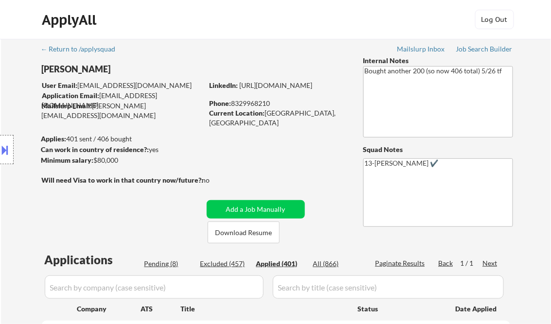
select select ""applied""
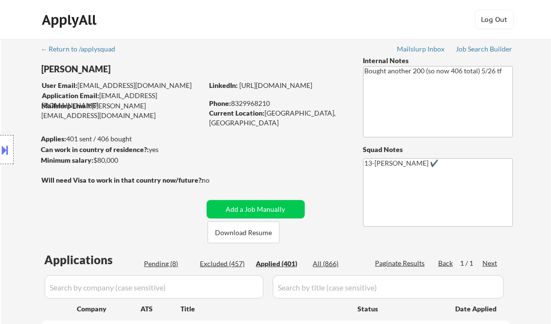
select select ""applied""
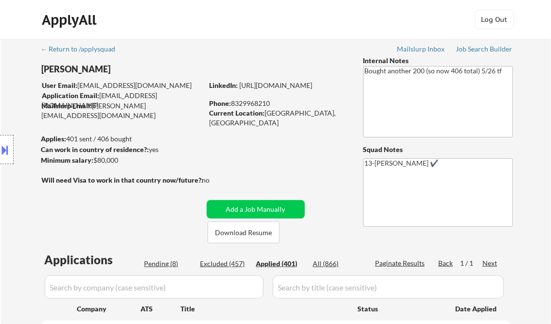
select select ""applied""
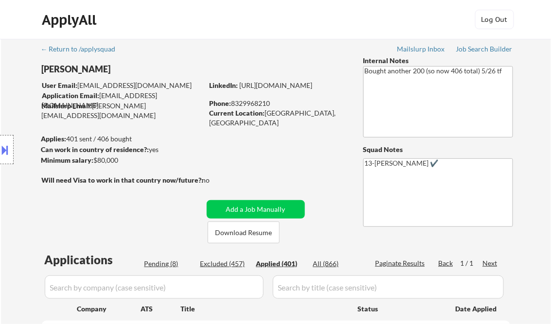
select select ""applied""
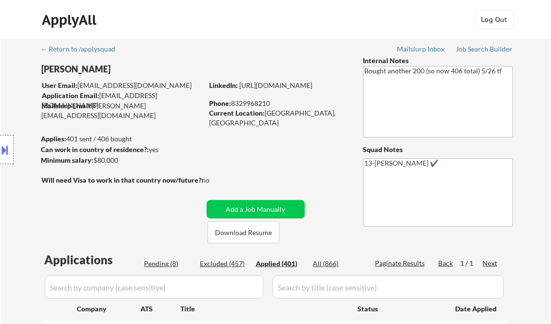
select select ""applied""
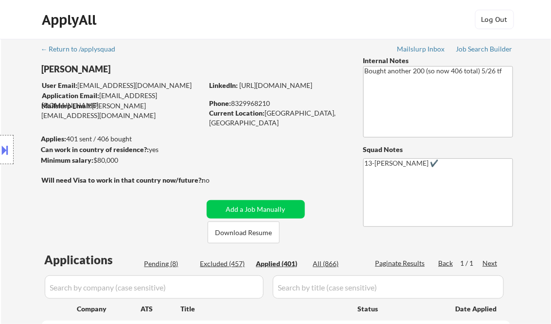
select select ""applied""
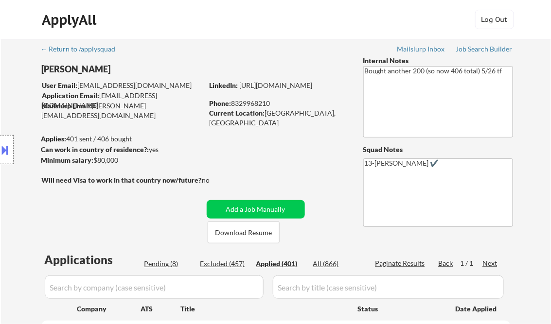
select select ""applied""
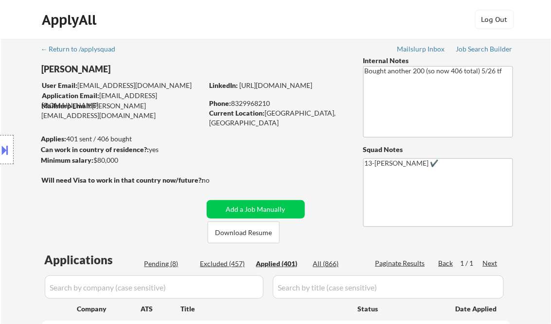
select select ""applied""
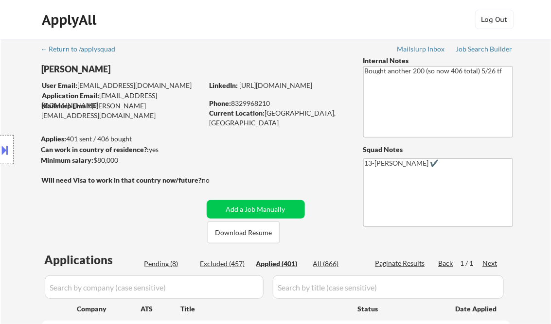
select select ""applied""
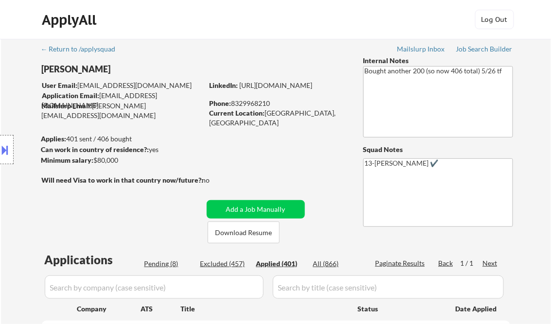
select select ""applied""
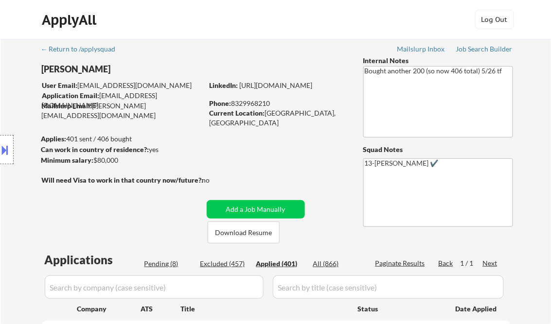
select select ""applied""
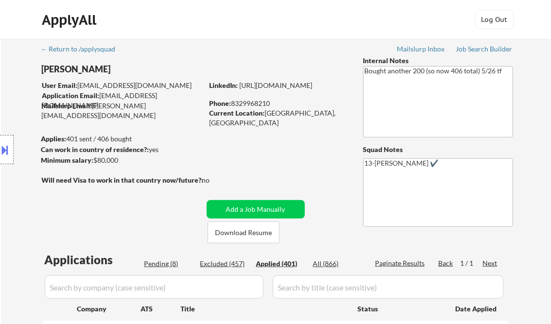
select select ""applied""
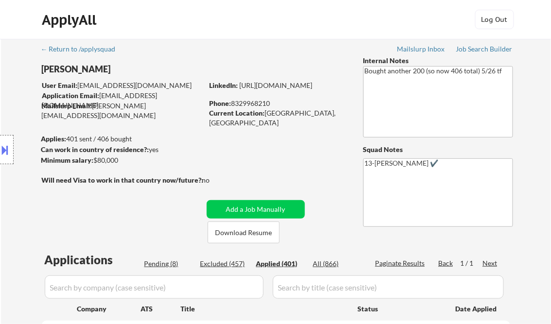
select select ""applied""
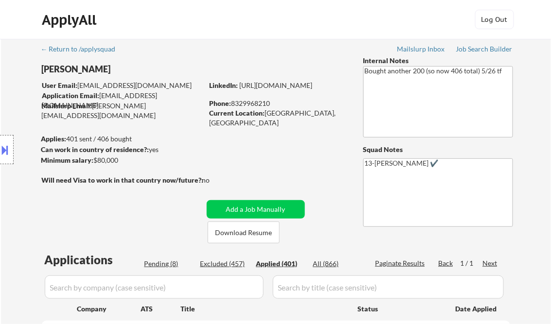
select select ""applied""
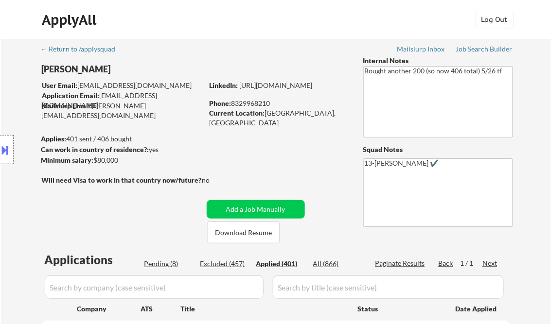
select select ""applied""
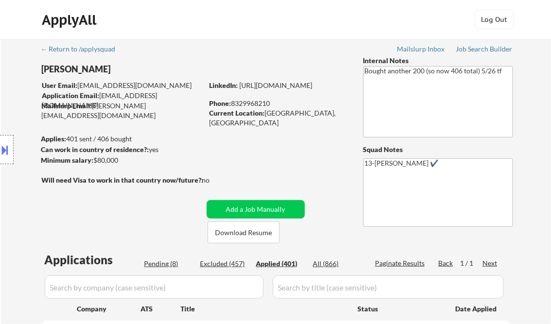
select select ""applied""
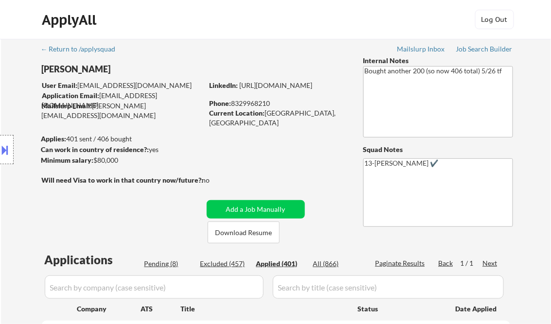
select select ""applied""
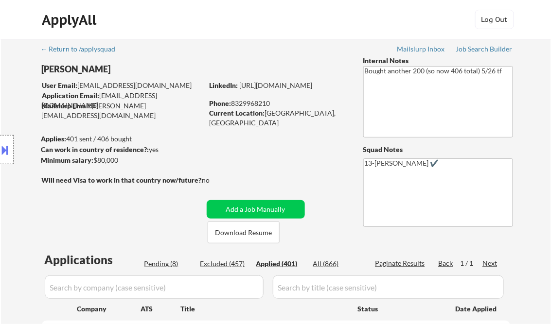
select select ""applied""
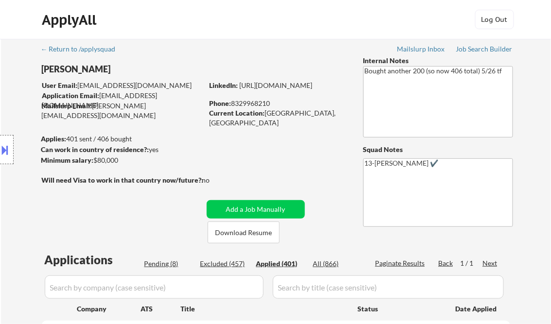
select select ""applied""
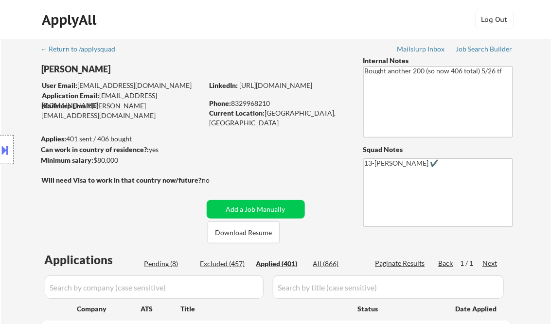
select select ""applied""
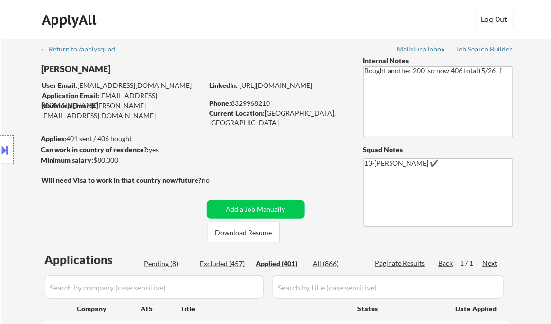
select select ""applied""
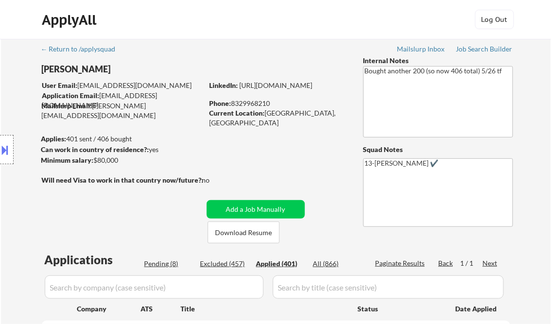
select select ""applied""
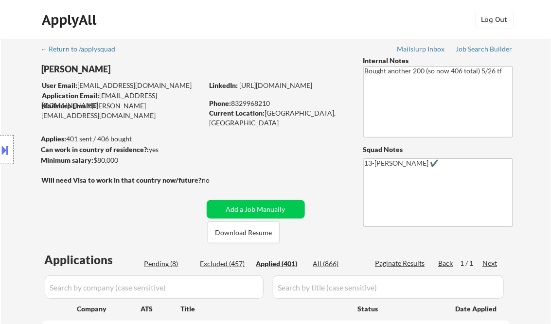
select select ""applied""
